Goal: Task Accomplishment & Management: Complete application form

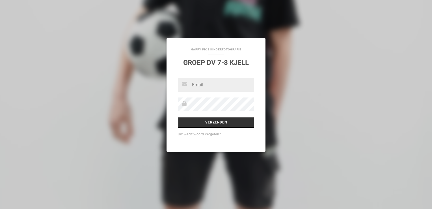
click at [199, 87] on input "text" at bounding box center [216, 85] width 76 height 14
type input "[PERSON_NAME][EMAIL_ADDRESS][DOMAIN_NAME]"
click at [221, 123] on input "Verzenden" at bounding box center [216, 122] width 76 height 11
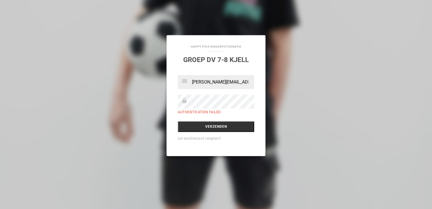
click at [241, 84] on input "[PERSON_NAME][EMAIL_ADDRESS][DOMAIN_NAME]" at bounding box center [216, 82] width 76 height 14
drag, startPoint x: 241, startPoint y: 84, endPoint x: 189, endPoint y: 78, distance: 52.0
click at [189, 78] on input "[PERSON_NAME][EMAIL_ADDRESS][DOMAIN_NAME]" at bounding box center [216, 82] width 76 height 14
paste input "rjennutma72@g"
type input "arjennutma72@gmail.com"
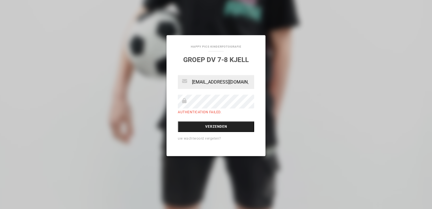
click at [230, 127] on input "Verzenden" at bounding box center [216, 126] width 76 height 11
